Goal: Find specific page/section: Find specific page/section

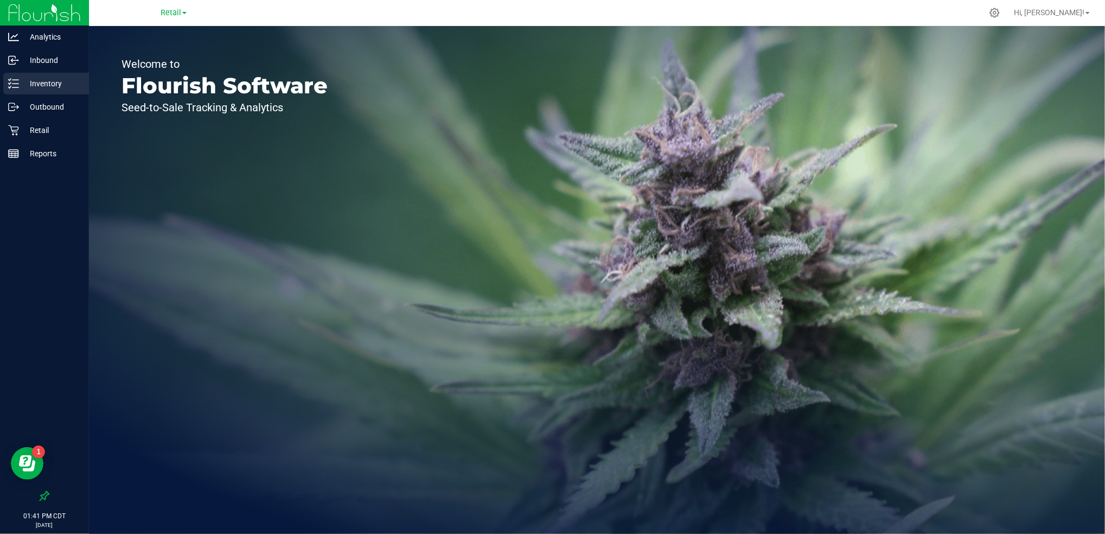
click at [32, 93] on div "Inventory" at bounding box center [46, 84] width 86 height 22
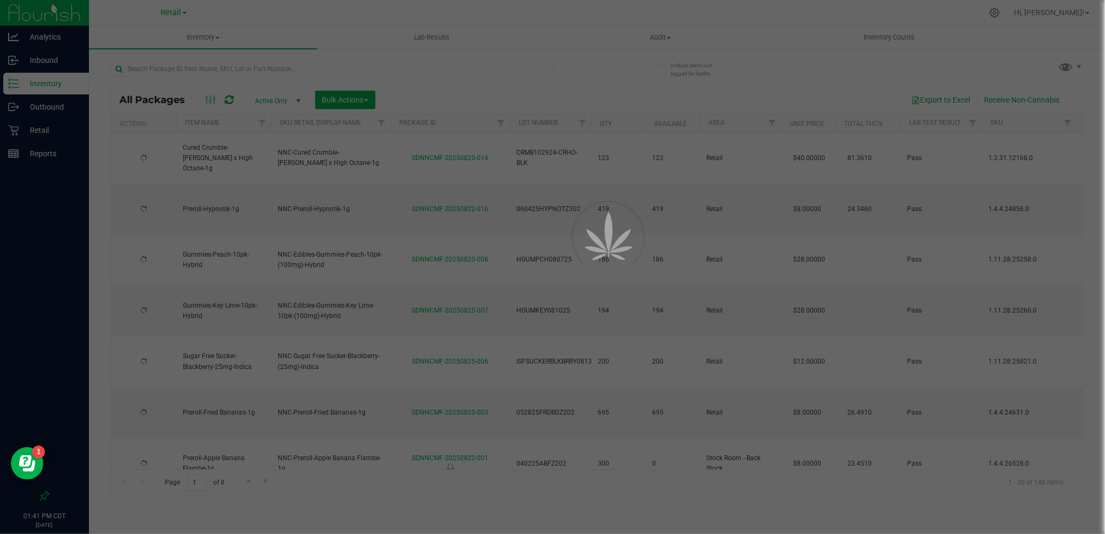
click at [193, 36] on div at bounding box center [552, 267] width 1105 height 534
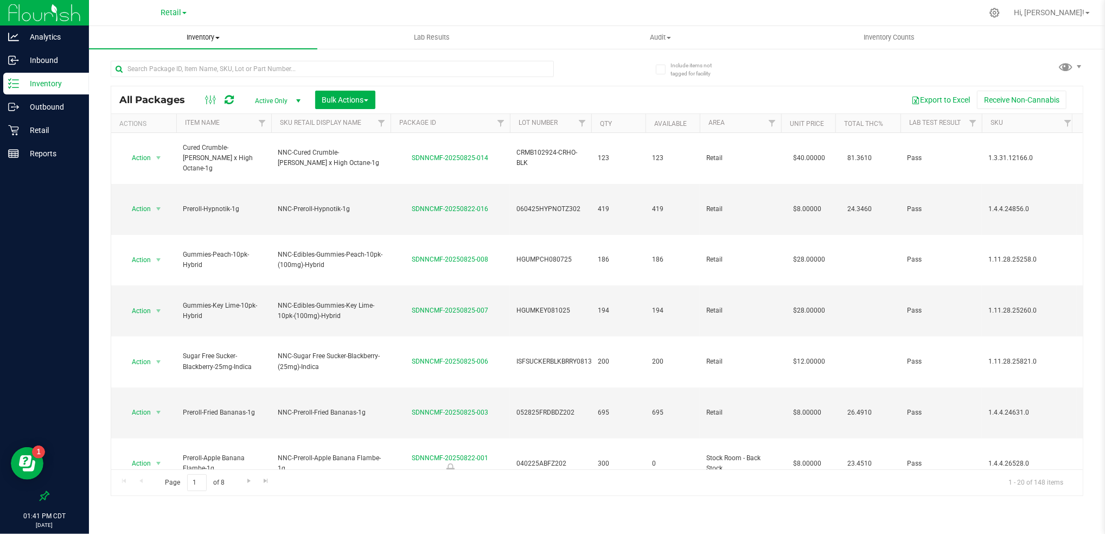
click at [200, 37] on span "Inventory" at bounding box center [203, 38] width 228 height 10
click at [189, 71] on li "All packages" at bounding box center [203, 65] width 228 height 13
click at [200, 39] on span "Inventory" at bounding box center [203, 38] width 228 height 10
click at [155, 77] on span "All inventory" at bounding box center [125, 78] width 73 height 9
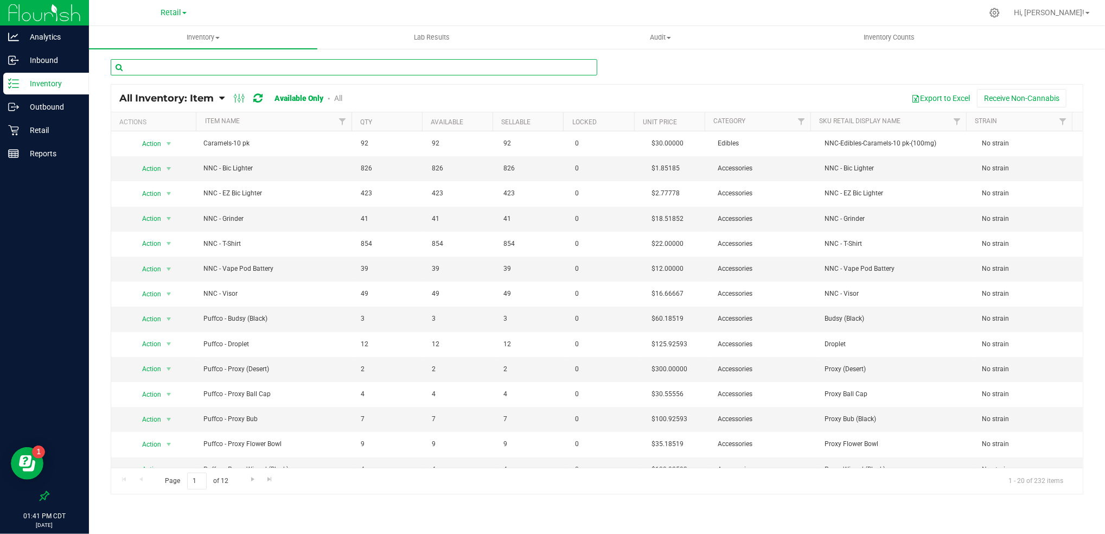
click at [542, 68] on input "text" at bounding box center [354, 67] width 487 height 16
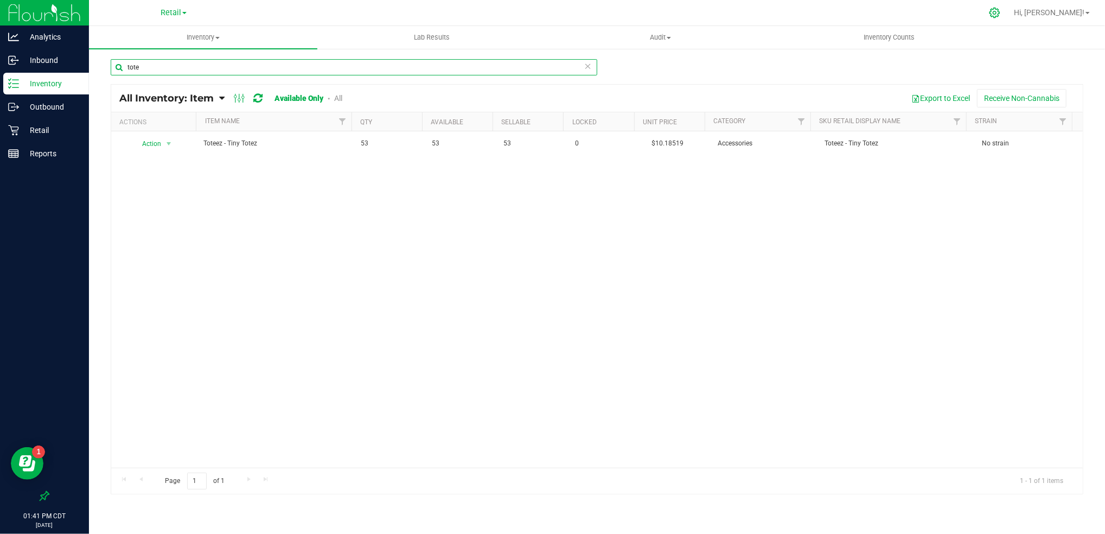
type input "tote"
click at [1000, 14] on icon at bounding box center [994, 12] width 11 height 11
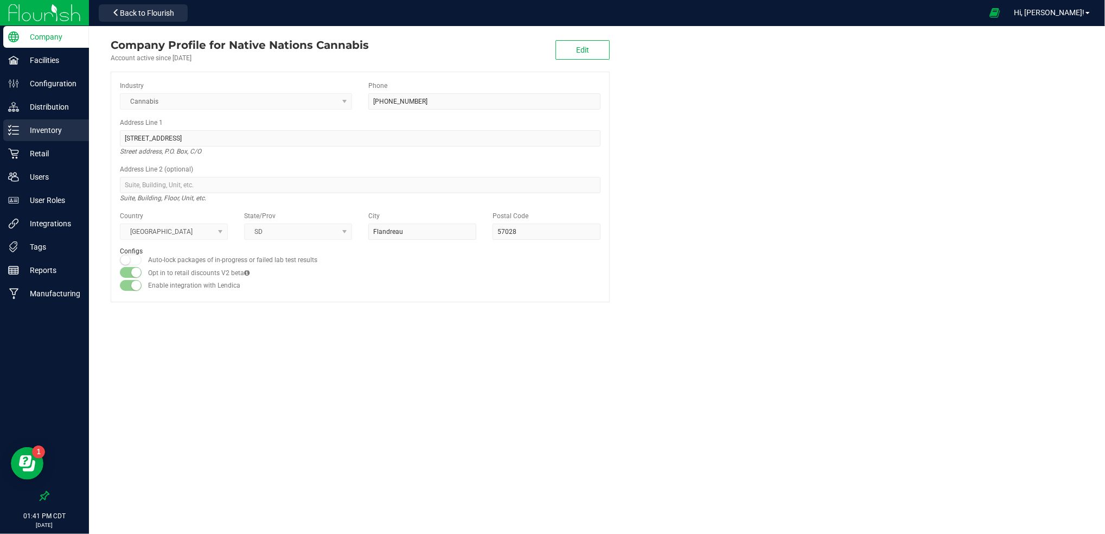
click at [39, 123] on div "Inventory" at bounding box center [46, 130] width 86 height 22
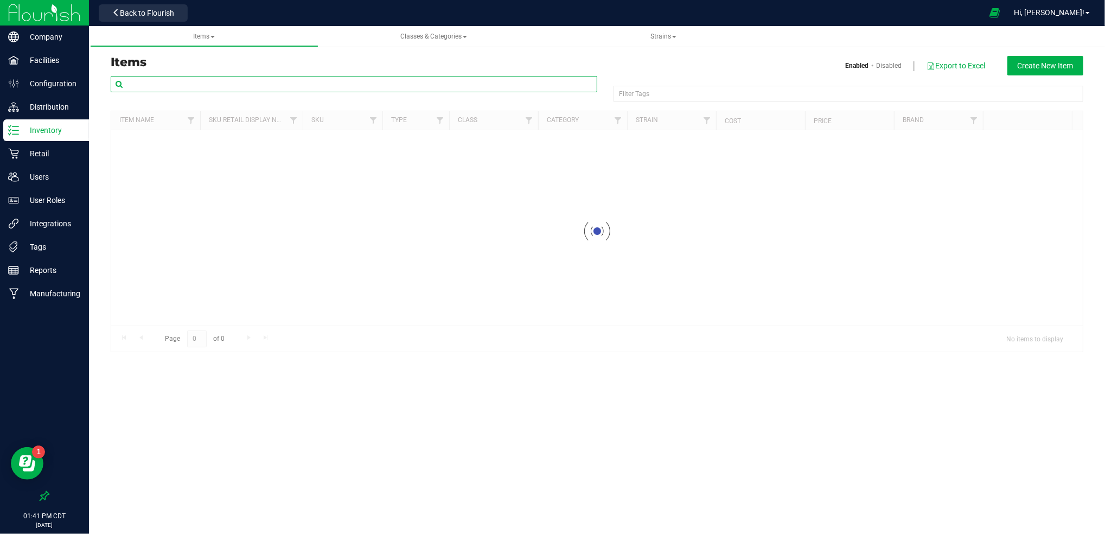
click at [169, 83] on input "text" at bounding box center [354, 84] width 487 height 16
type input "toteez"
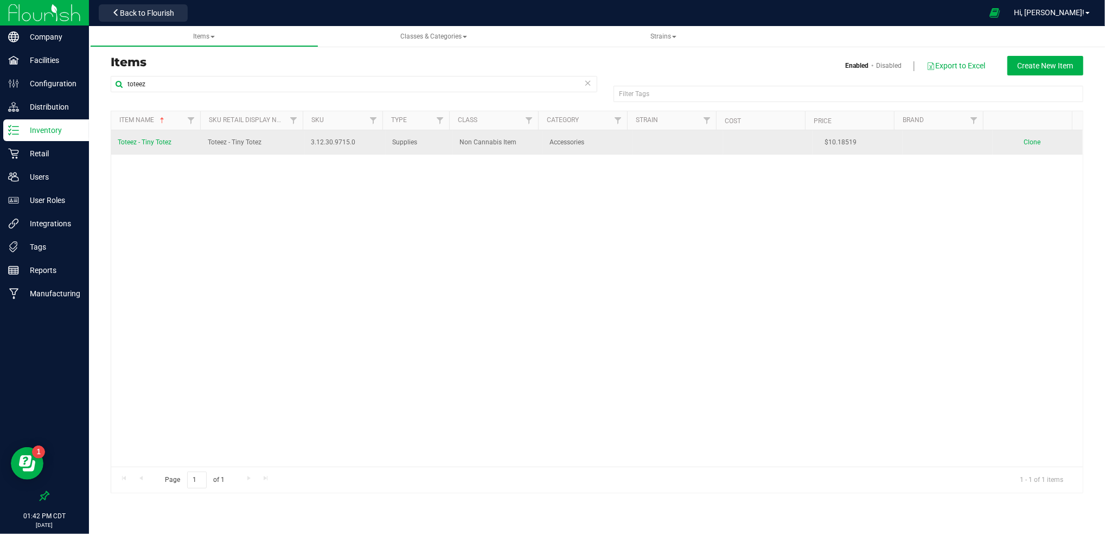
click at [158, 141] on span "Toteez - Tiny Totez" at bounding box center [145, 142] width 54 height 8
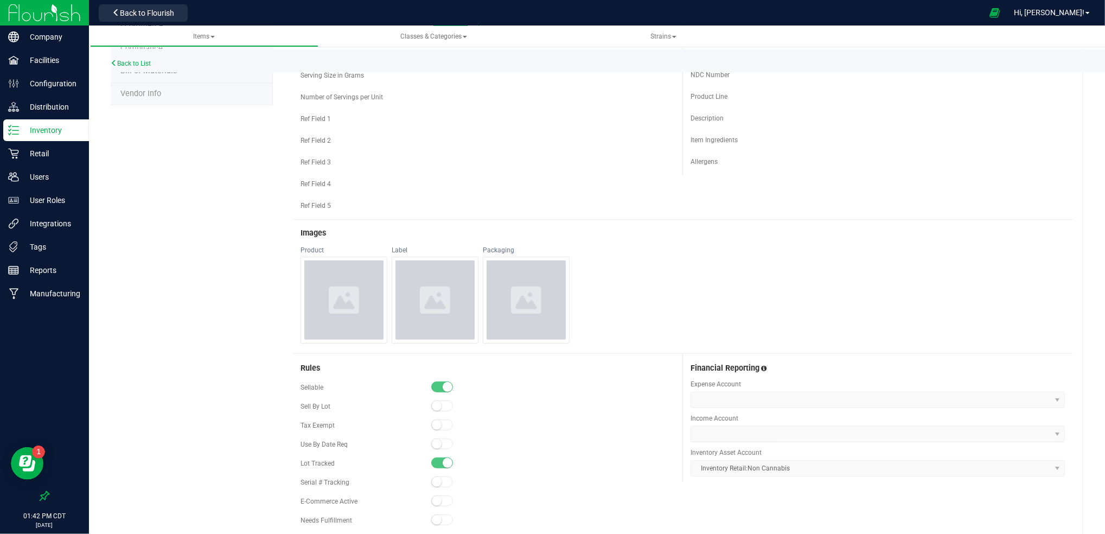
scroll to position [189, 0]
